Goal: Task Accomplishment & Management: Manage account settings

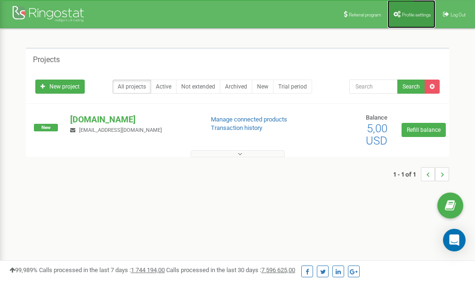
click at [413, 17] on link "Profile settings" at bounding box center [412, 14] width 48 height 28
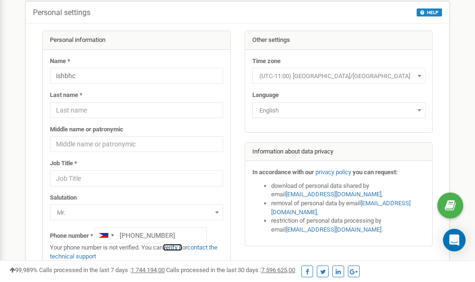
click at [177, 247] on link "verify it" at bounding box center [172, 247] width 19 height 7
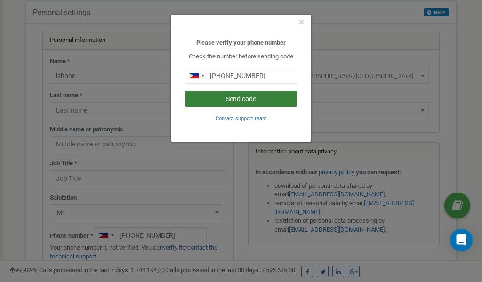
click at [255, 99] on button "Send code" at bounding box center [241, 99] width 112 height 16
